Goal: Navigation & Orientation: Find specific page/section

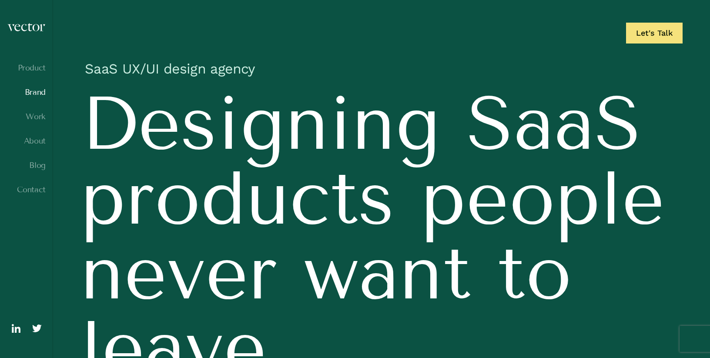
click at [40, 90] on link "Brand" at bounding box center [26, 92] width 39 height 9
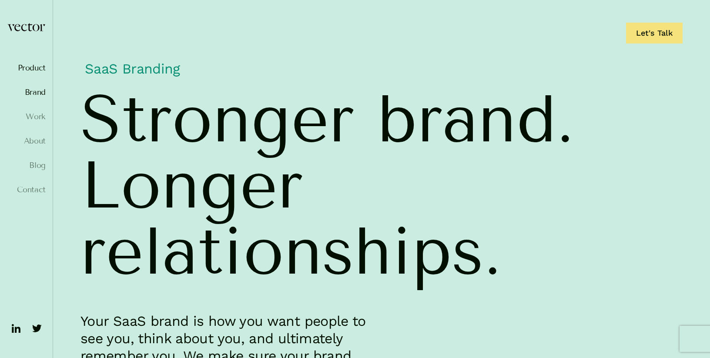
click at [39, 68] on link "Product" at bounding box center [26, 68] width 39 height 9
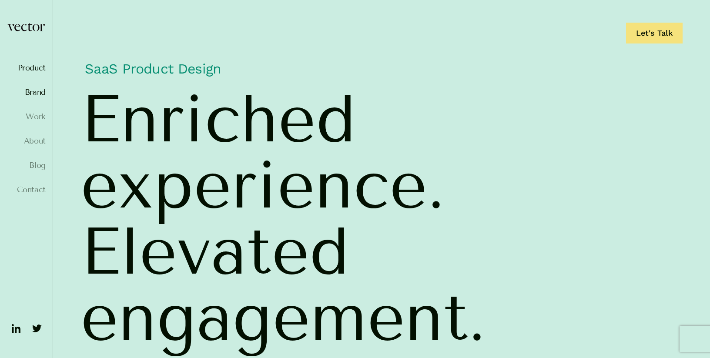
click at [39, 94] on link "Brand" at bounding box center [26, 92] width 39 height 9
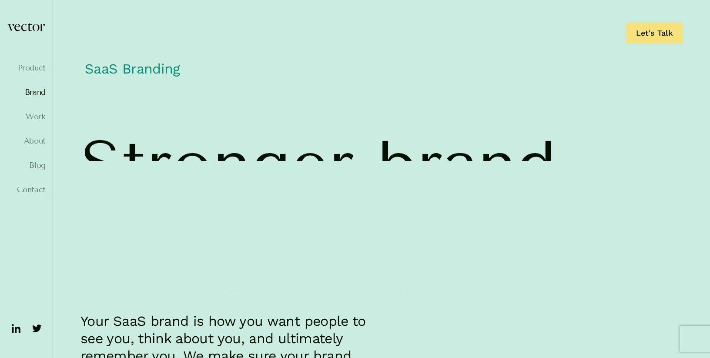
click at [37, 113] on link "Work" at bounding box center [26, 116] width 39 height 9
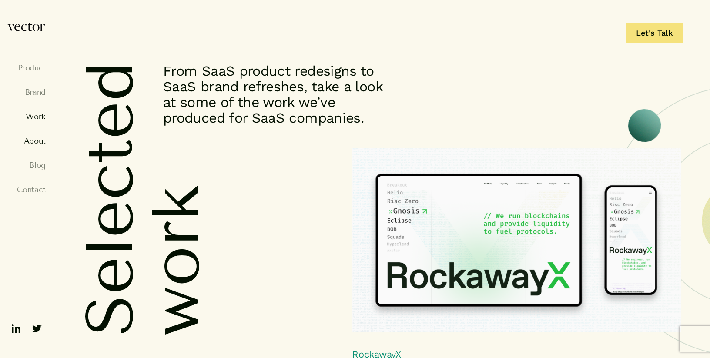
click at [36, 143] on link "About" at bounding box center [26, 141] width 39 height 9
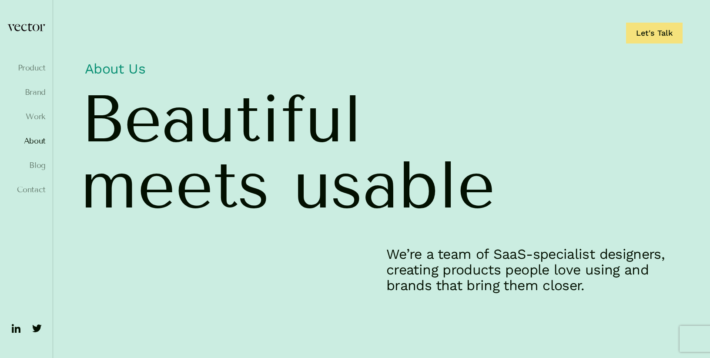
click at [36, 160] on ul "Product Brand Work About Blog Contact" at bounding box center [26, 137] width 39 height 146
click at [36, 163] on link "Blog" at bounding box center [26, 165] width 39 height 9
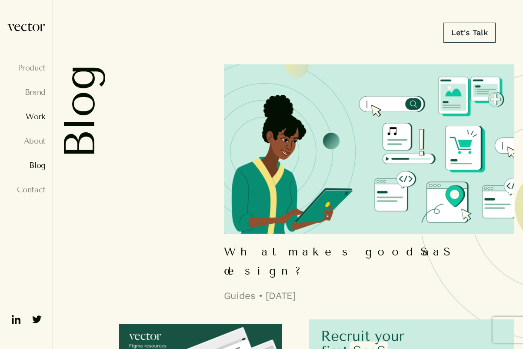
click at [42, 116] on link "Work" at bounding box center [26, 116] width 39 height 9
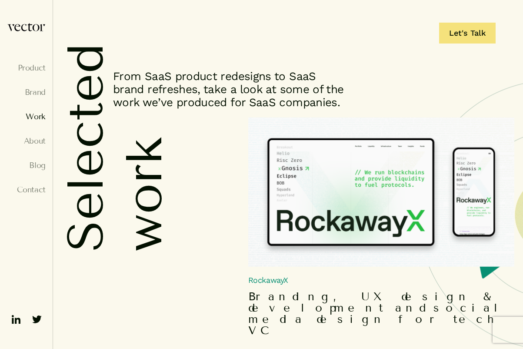
drag, startPoint x: 368, startPoint y: 184, endPoint x: 338, endPoint y: 106, distance: 83.2
click at [0, 0] on main "Product Brand Work About Blog Contact menu" at bounding box center [261, 174] width 523 height 349
click at [33, 137] on link "About" at bounding box center [26, 141] width 39 height 9
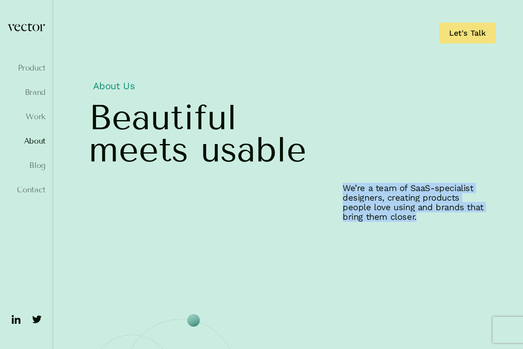
drag, startPoint x: 342, startPoint y: 185, endPoint x: 406, endPoint y: 213, distance: 69.8
click at [406, 213] on div "We’re a team of SaaS-specialist designers, creating products people love using …" at bounding box center [288, 207] width 403 height 49
copy p "We’re a team of SaaS-specialist designers, creating products people love using …"
click at [357, 191] on p "We’re a team of SaaS-specialist designers, creating products people love using …" at bounding box center [416, 202] width 147 height 38
drag, startPoint x: 344, startPoint y: 185, endPoint x: 414, endPoint y: 215, distance: 76.2
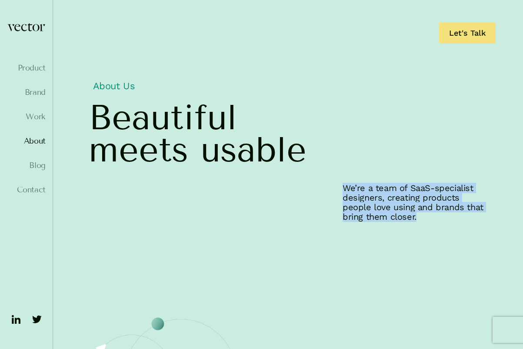
click at [414, 215] on p "We’re a team of SaaS-specialist designers, creating products people love using …" at bounding box center [416, 202] width 147 height 38
copy p "We’re a team of SaaS-specialist designers, creating products people love using …"
click at [43, 193] on link "Contact" at bounding box center [26, 189] width 39 height 9
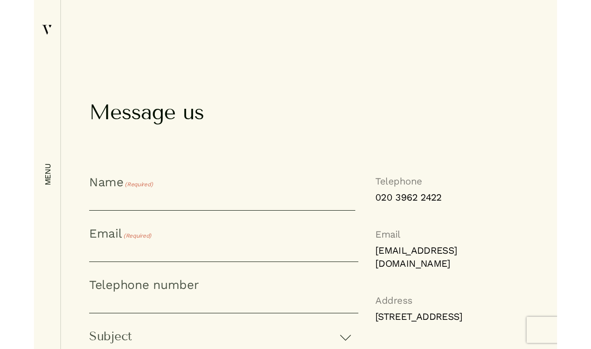
scroll to position [478, 0]
